Goal: Task Accomplishment & Management: Use online tool/utility

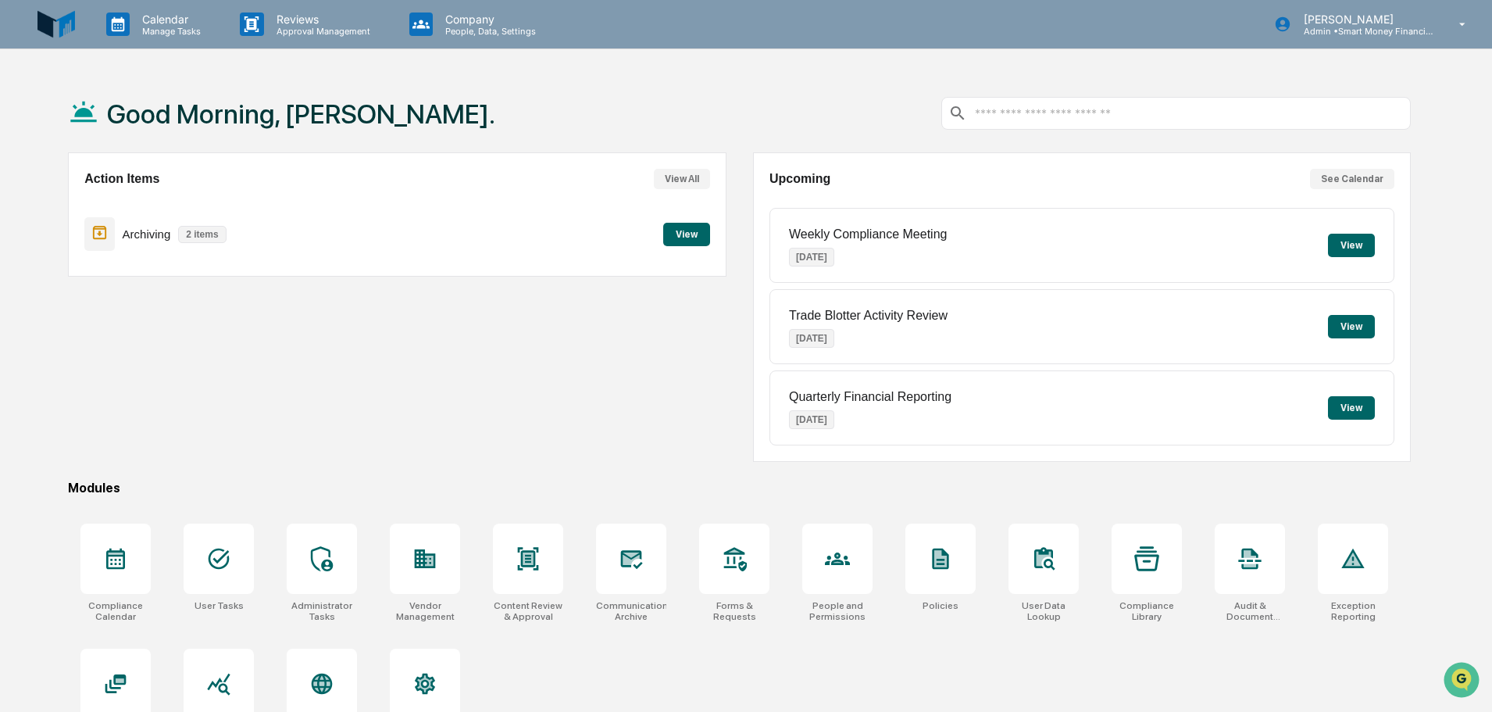
click at [691, 232] on button "View" at bounding box center [686, 234] width 47 height 23
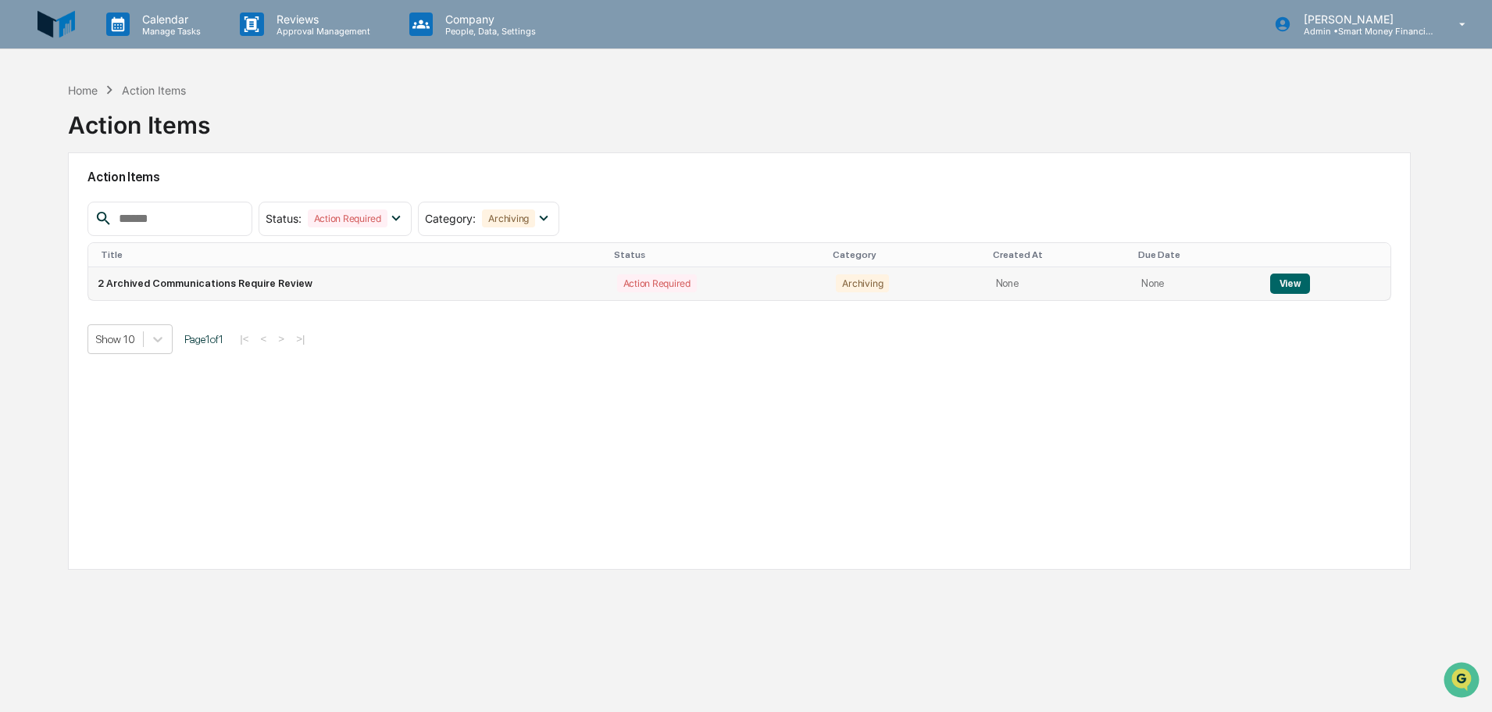
click at [723, 269] on td "Action Required" at bounding box center [718, 283] width 220 height 33
click at [1241, 290] on td "None" at bounding box center [1196, 283] width 128 height 33
click at [1283, 259] on div at bounding box center [1330, 254] width 112 height 11
click at [1288, 275] on button "View" at bounding box center [1290, 283] width 40 height 20
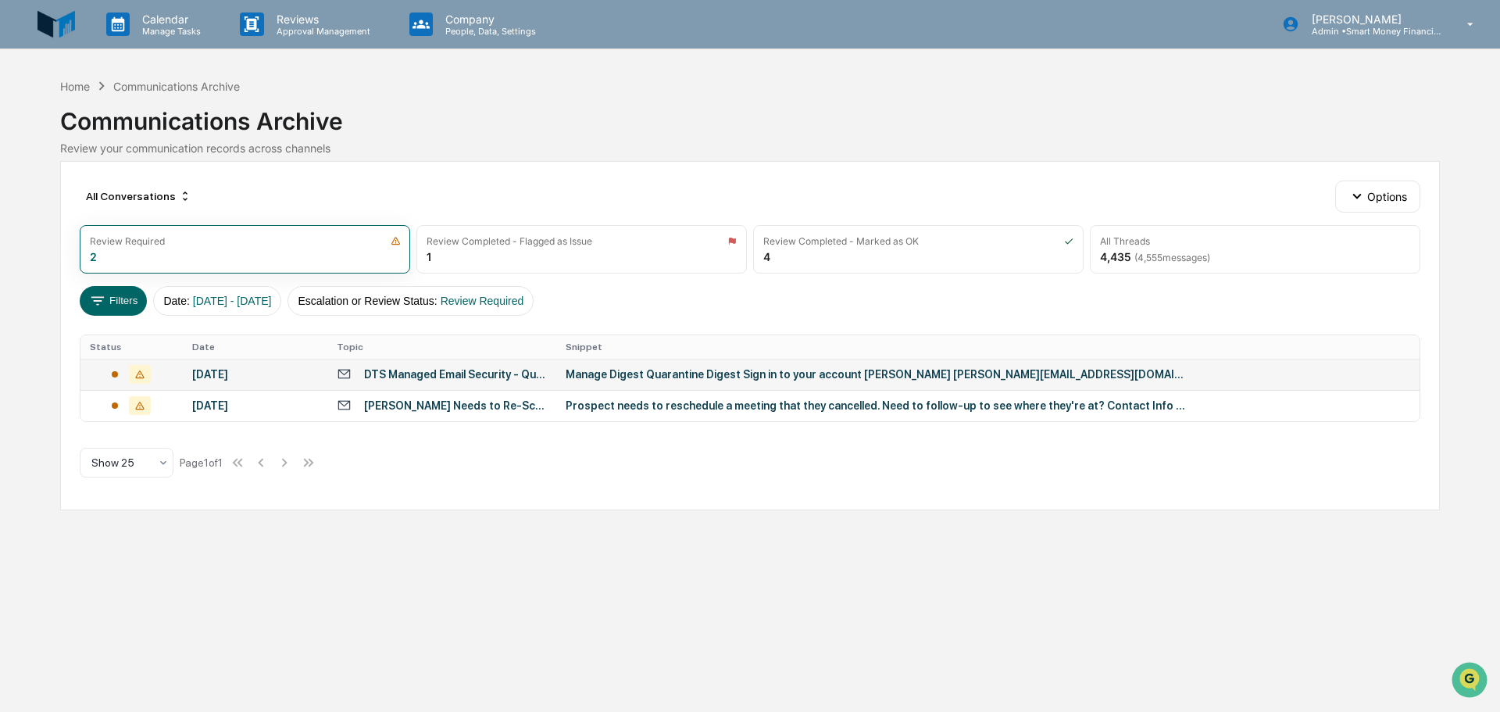
click at [926, 363] on td "Manage Digest Quarantine Digest Sign in to your account [PERSON_NAME] [PERSON_N…" at bounding box center [987, 374] width 863 height 31
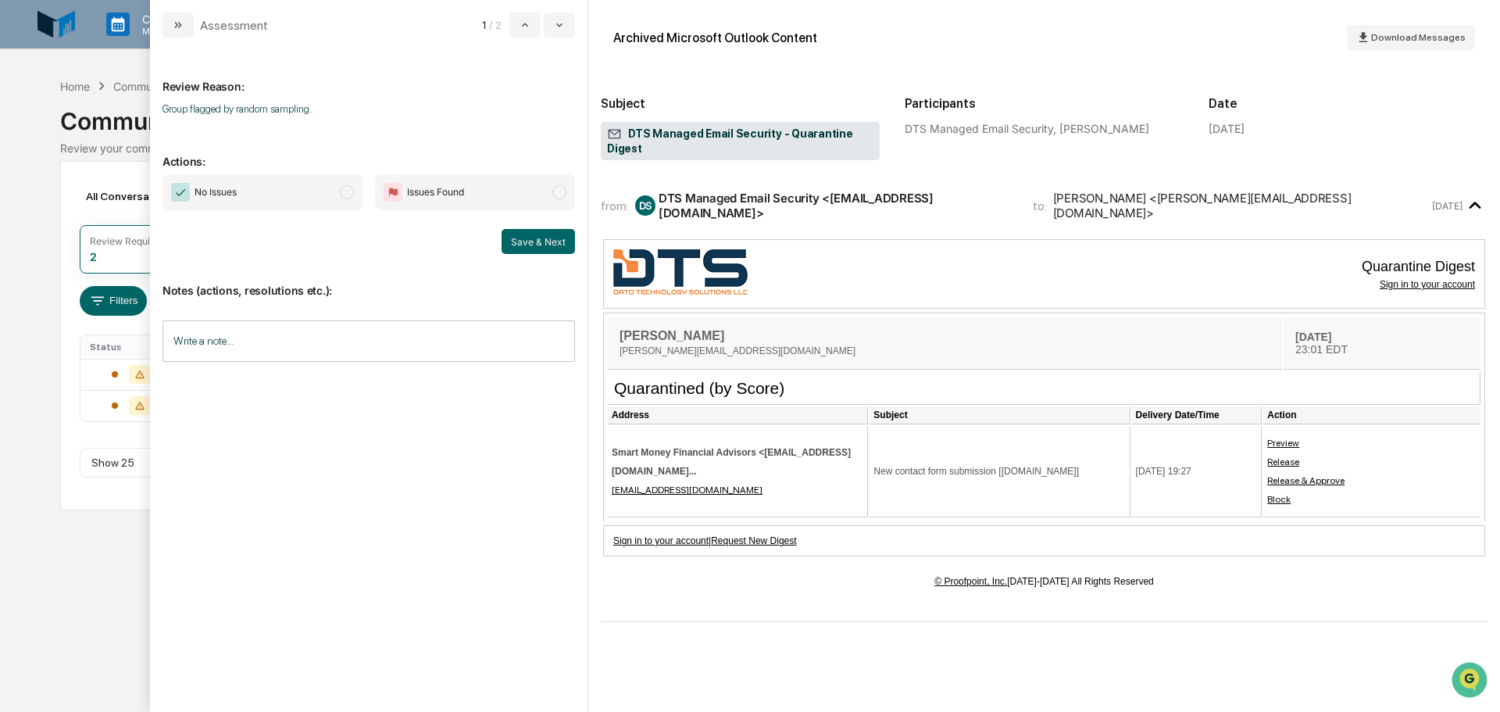
click at [438, 188] on span "Issues Found" at bounding box center [435, 192] width 57 height 16
click at [331, 191] on span "No Issues" at bounding box center [263, 192] width 200 height 36
click at [527, 236] on button "Save & Next" at bounding box center [538, 241] width 73 height 25
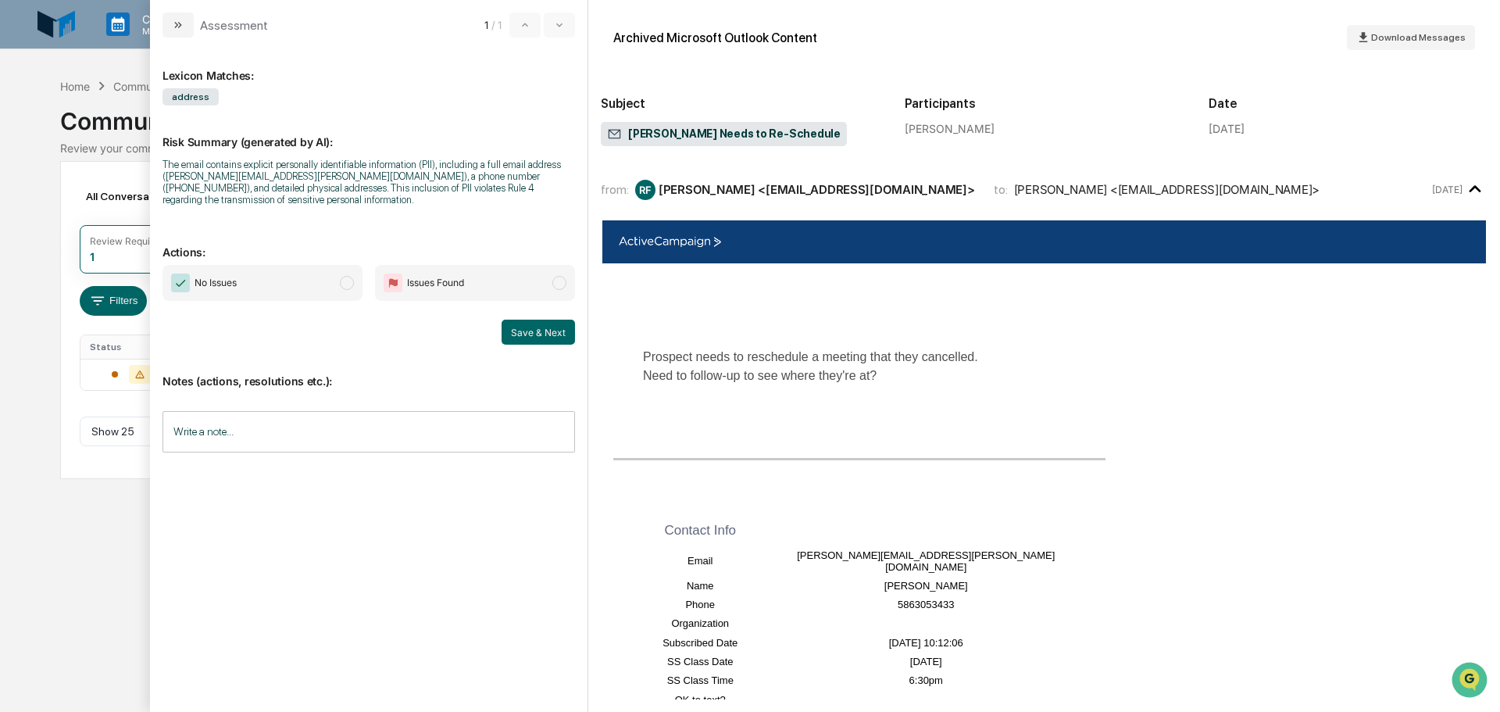
click at [357, 265] on span "No Issues" at bounding box center [263, 283] width 200 height 36
click at [517, 320] on button "Save & Next" at bounding box center [538, 332] width 73 height 25
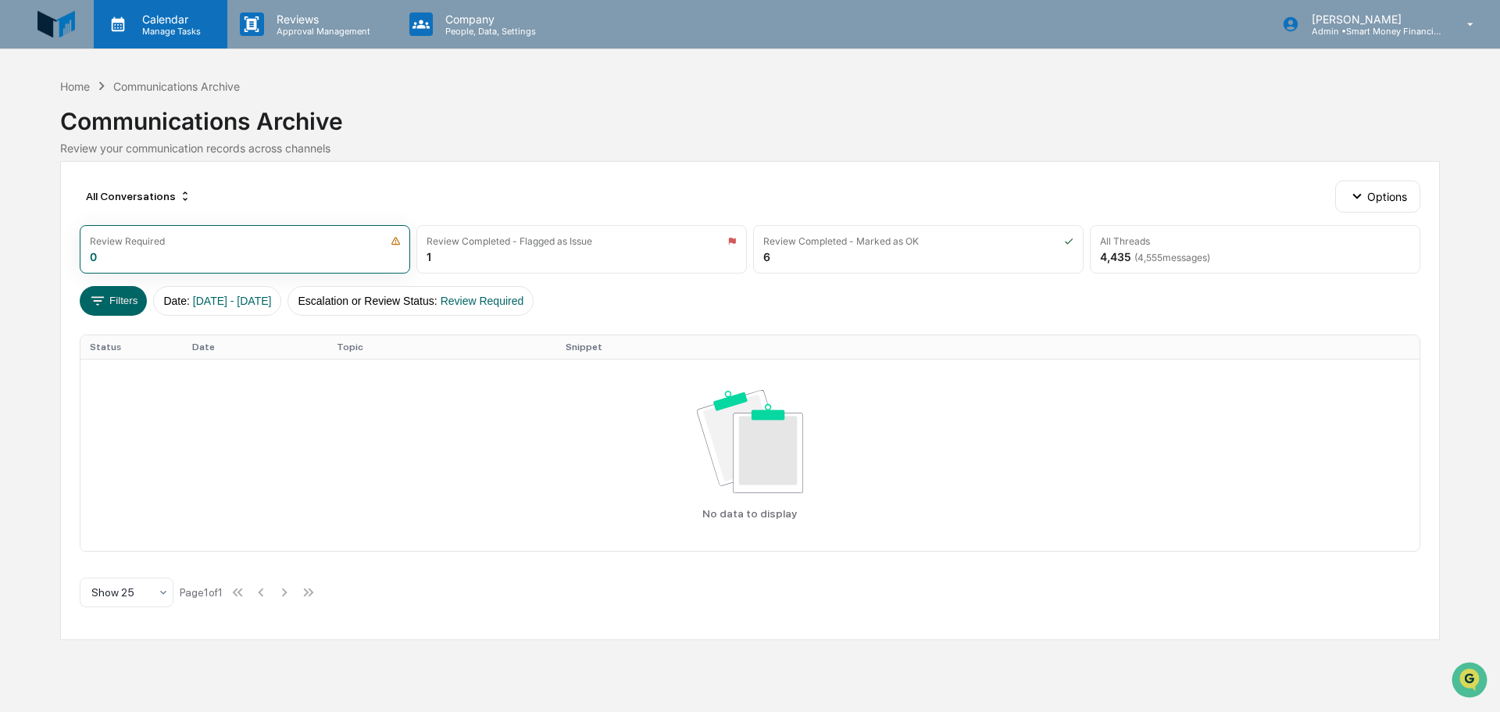
click at [159, 30] on p "Manage Tasks" at bounding box center [169, 31] width 79 height 11
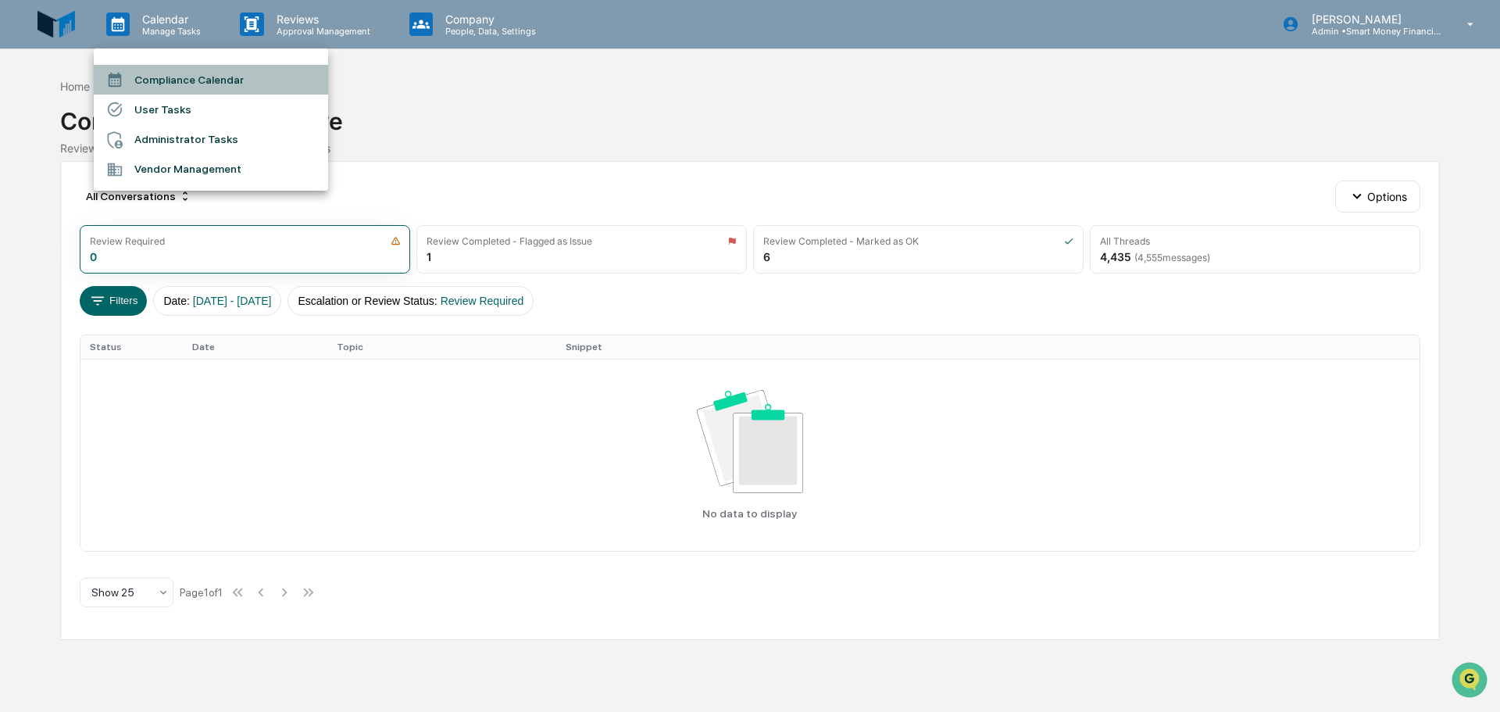
click at [189, 75] on li "Compliance Calendar" at bounding box center [211, 80] width 234 height 30
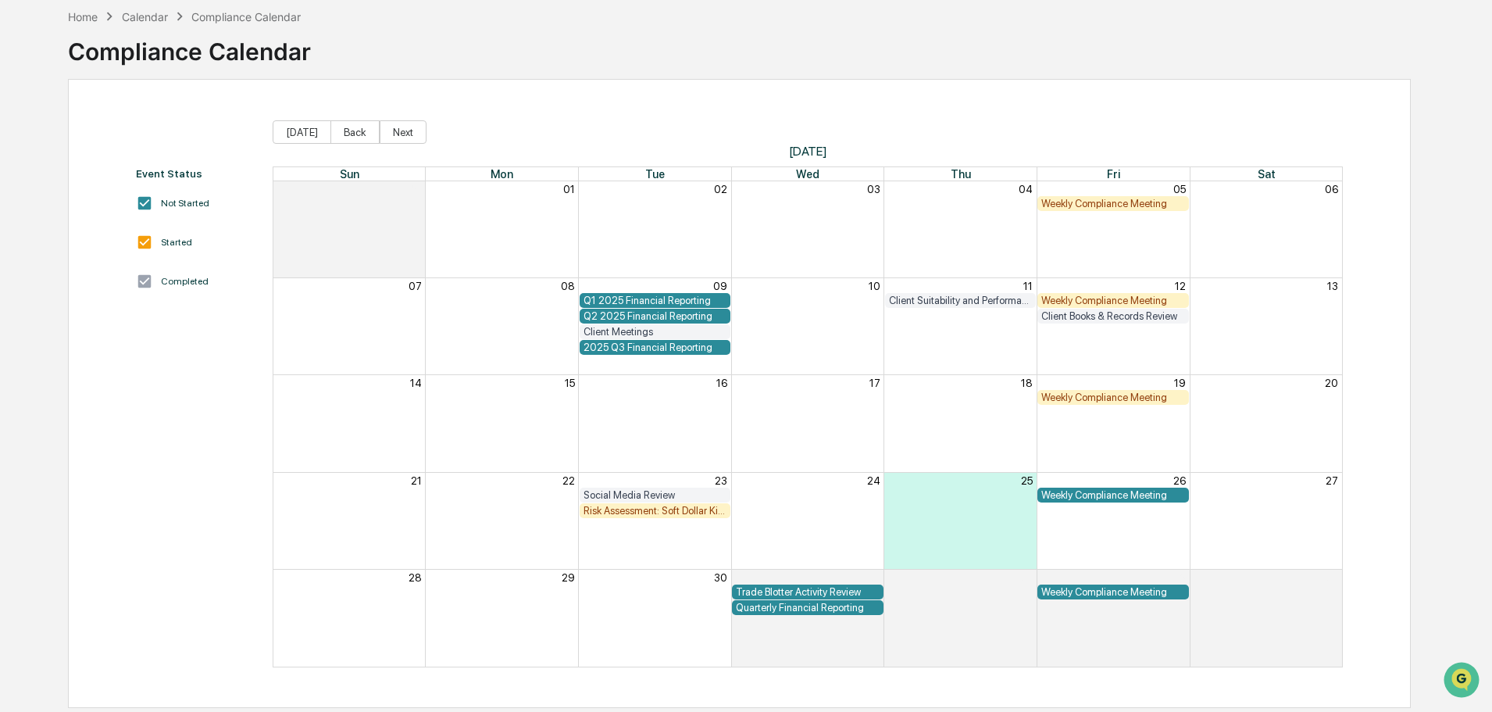
scroll to position [74, 0]
